Goal: Task Accomplishment & Management: Complete application form

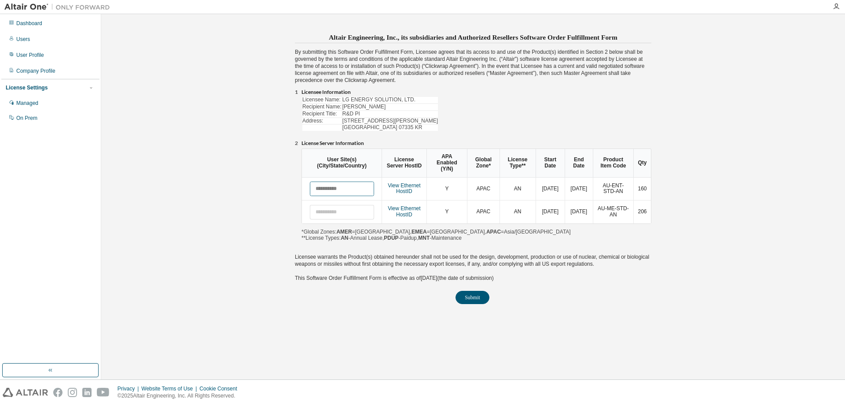
click at [349, 181] on input "text" at bounding box center [342, 188] width 64 height 15
click at [409, 207] on link "View Ethernet HostID" at bounding box center [404, 211] width 33 height 12
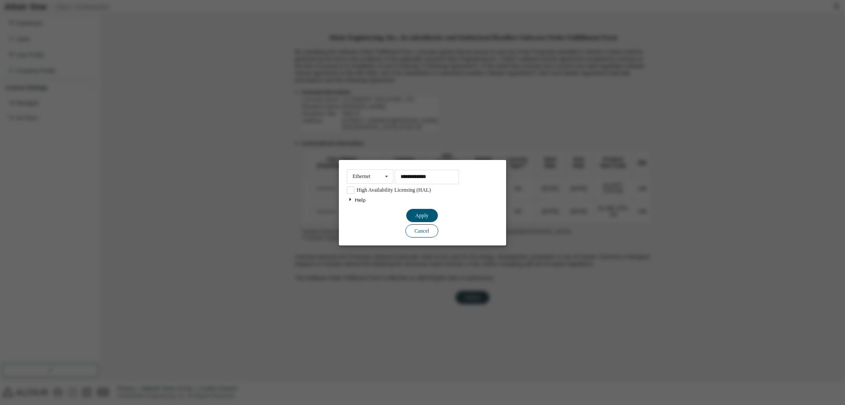
click at [421, 221] on button "Cancel" at bounding box center [422, 214] width 32 height 13
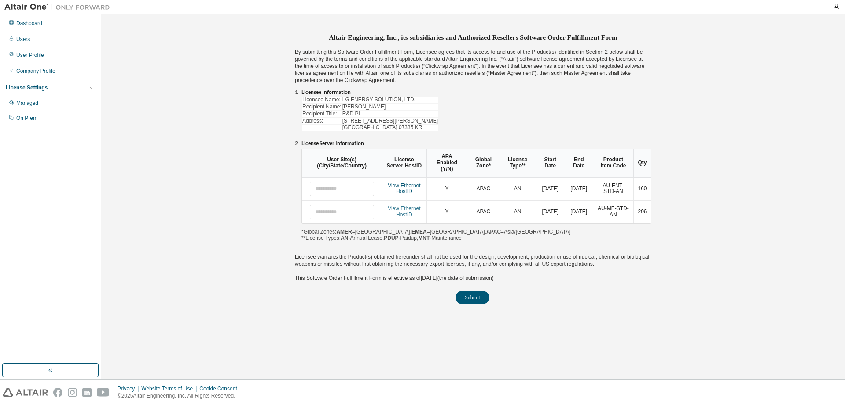
click at [410, 209] on link "View Ethernet HostID" at bounding box center [404, 211] width 33 height 12
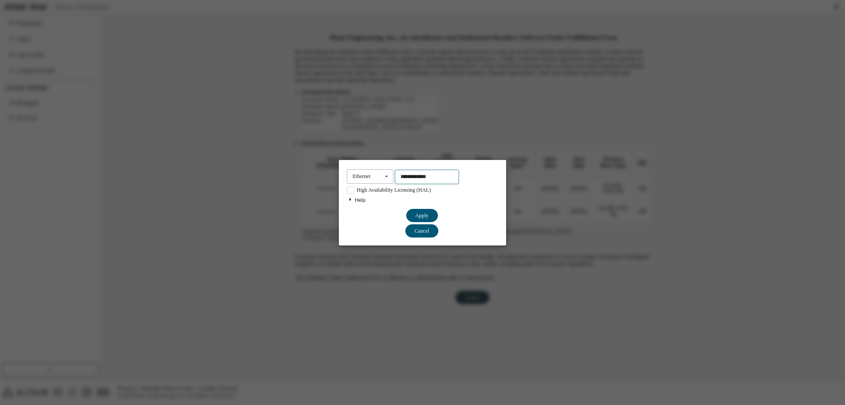
drag, startPoint x: 419, startPoint y: 176, endPoint x: 387, endPoint y: 179, distance: 31.4
click at [387, 179] on div "**********" at bounding box center [422, 176] width 151 height 15
click at [427, 221] on button "Cancel" at bounding box center [422, 214] width 32 height 13
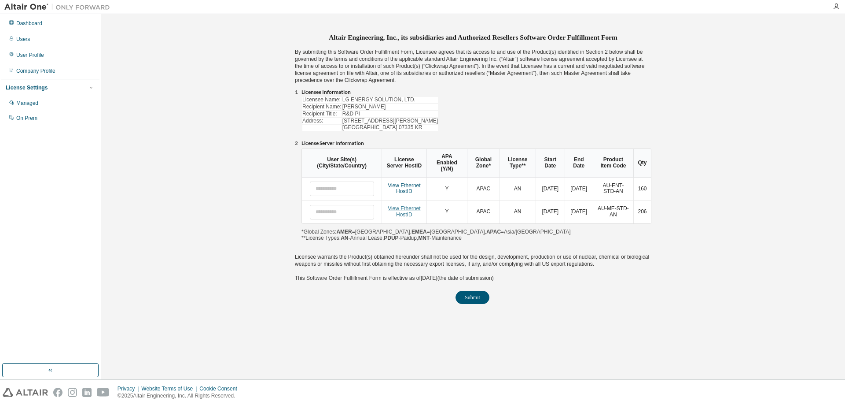
click at [413, 206] on link "View Ethernet HostID" at bounding box center [404, 211] width 33 height 12
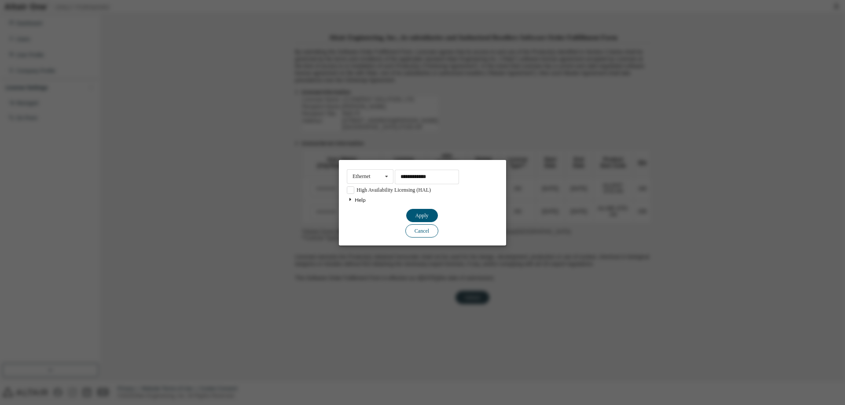
click at [427, 221] on button "Cancel" at bounding box center [422, 214] width 32 height 13
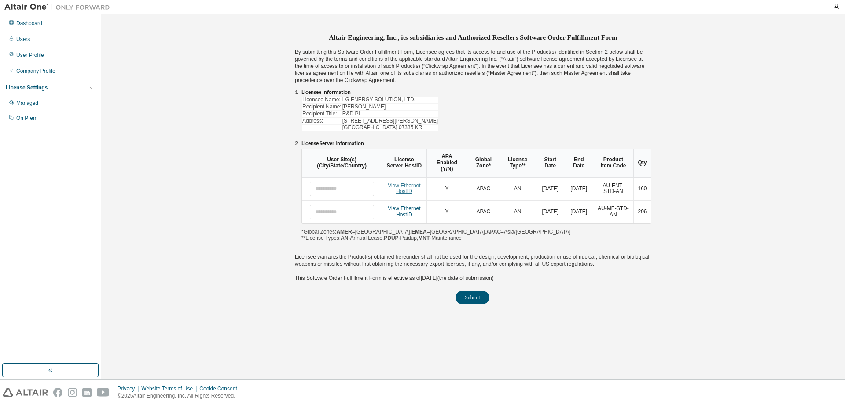
click at [414, 182] on link "View Ethernet HostID" at bounding box center [404, 188] width 33 height 12
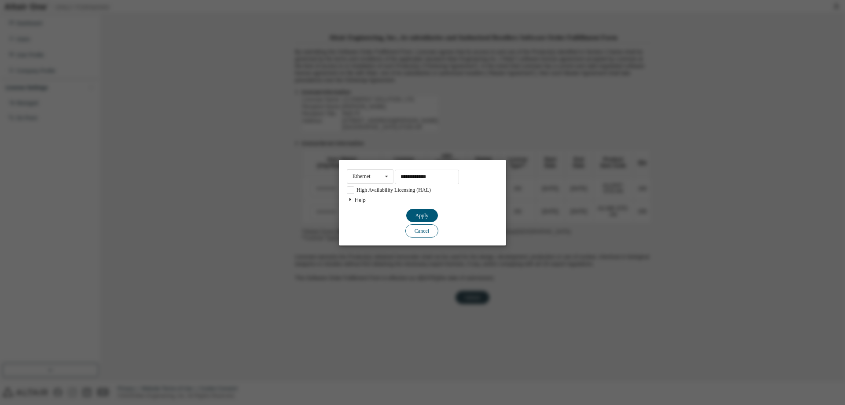
click at [424, 221] on button "Cancel" at bounding box center [422, 214] width 32 height 13
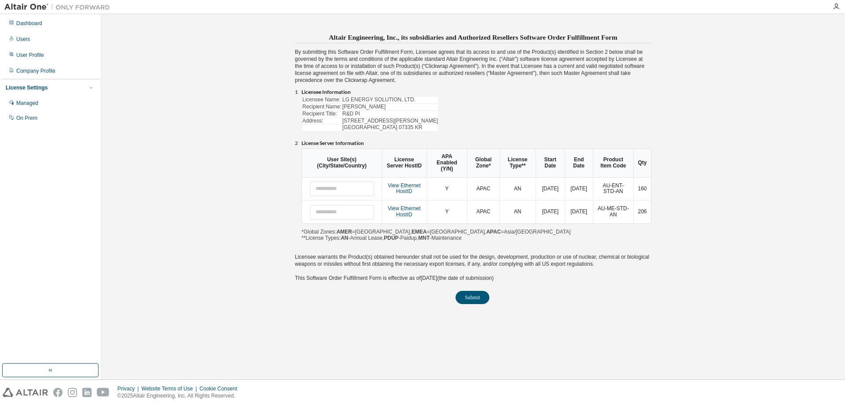
click at [388, 205] on td "View Ethernet HostID" at bounding box center [404, 211] width 45 height 23
click at [421, 207] on div "View Ethernet HostID" at bounding box center [405, 212] width 36 height 12
click at [416, 205] on link "View Ethernet HostID" at bounding box center [404, 211] width 33 height 12
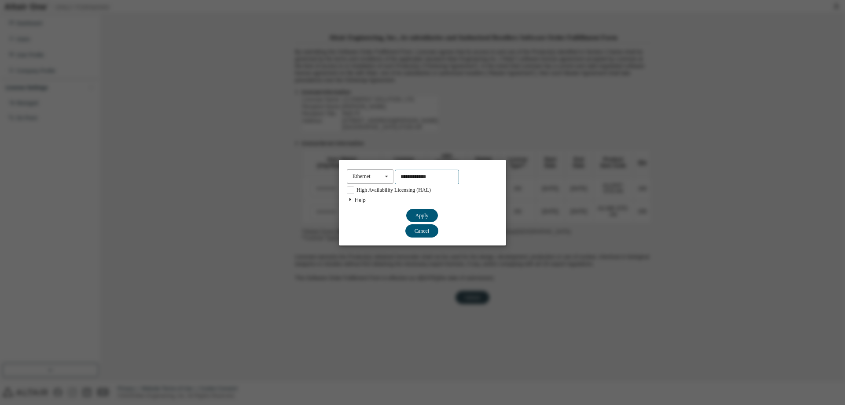
drag, startPoint x: 447, startPoint y: 181, endPoint x: 379, endPoint y: 177, distance: 68.8
click at [372, 178] on div "**********" at bounding box center [422, 176] width 151 height 15
type input "**********"
click at [421, 215] on button "Apply" at bounding box center [422, 214] width 32 height 13
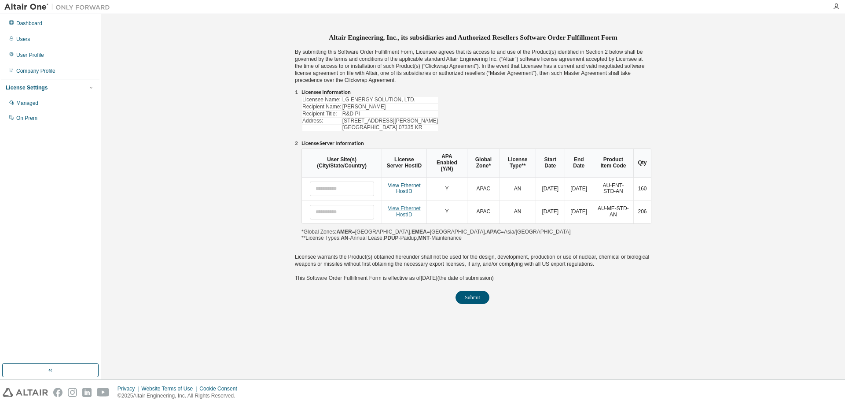
click at [413, 206] on link "View Ethernet HostID" at bounding box center [404, 211] width 33 height 12
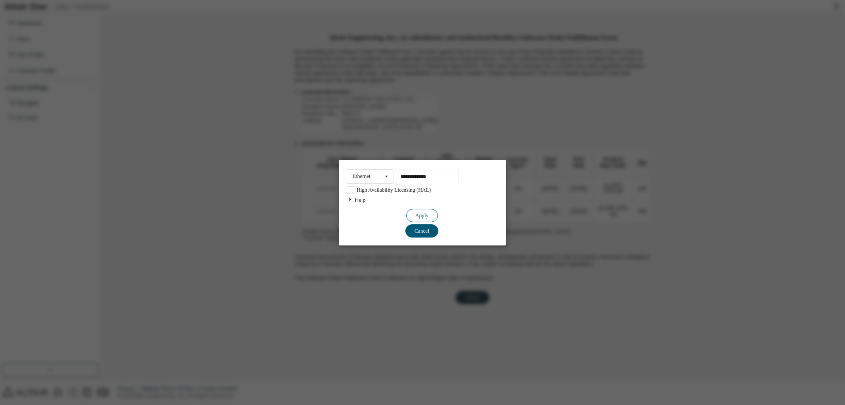
click at [432, 214] on button "Apply" at bounding box center [422, 214] width 32 height 13
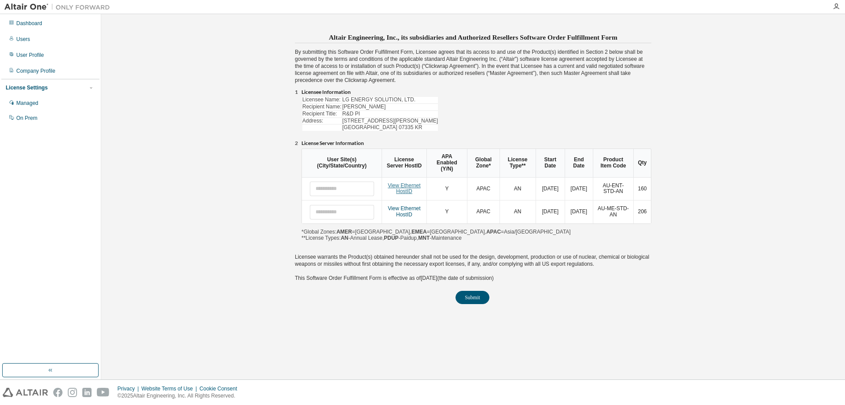
click at [409, 184] on link "View Ethernet HostID" at bounding box center [404, 188] width 33 height 12
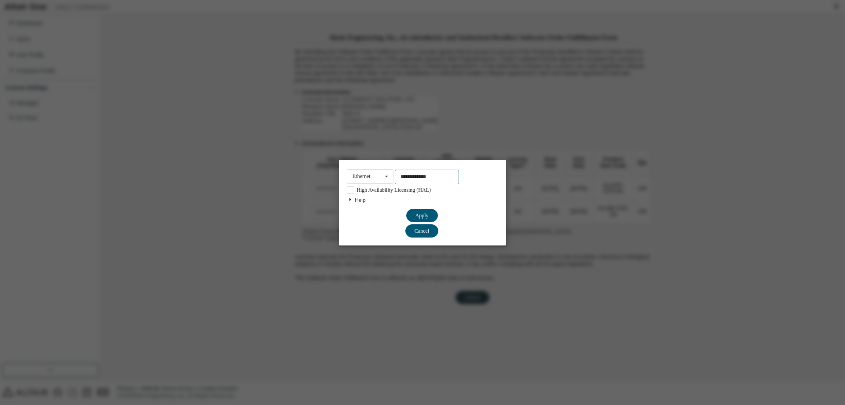
click at [447, 178] on input "**********" at bounding box center [427, 176] width 64 height 15
drag, startPoint x: 420, startPoint y: 214, endPoint x: 425, endPoint y: 217, distance: 4.9
click at [420, 214] on button "Apply" at bounding box center [422, 214] width 32 height 13
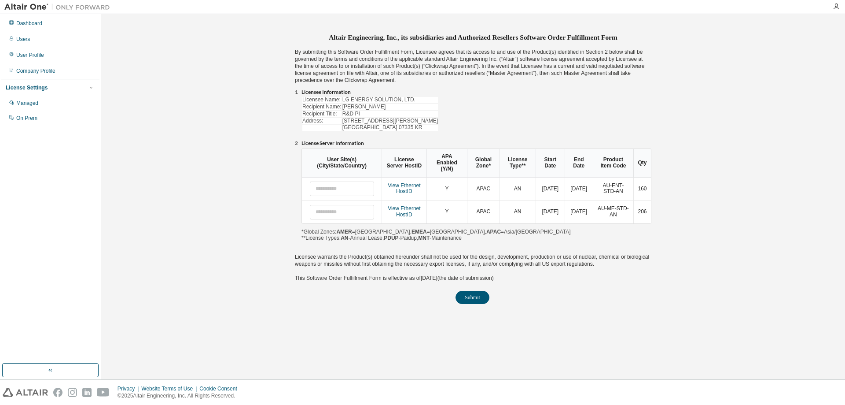
click at [451, 183] on td "Y" at bounding box center [447, 188] width 41 height 23
click at [364, 181] on input "text" at bounding box center [342, 188] width 64 height 15
click at [482, 181] on td "APAC" at bounding box center [483, 188] width 32 height 23
click at [455, 183] on td "Y" at bounding box center [447, 188] width 41 height 23
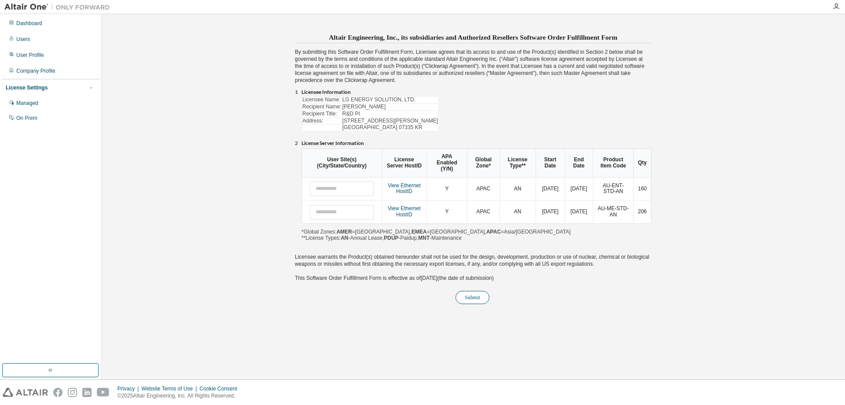
click at [481, 291] on button "Submit" at bounding box center [473, 297] width 34 height 13
